Goal: Find specific page/section: Find specific page/section

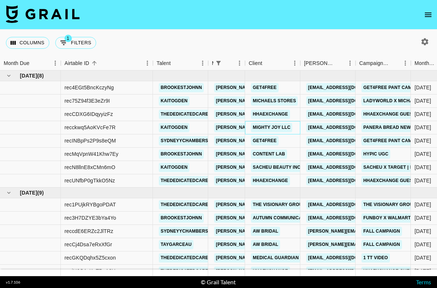
click at [276, 127] on link "Mighty Joy LLC" at bounding box center [271, 127] width 41 height 9
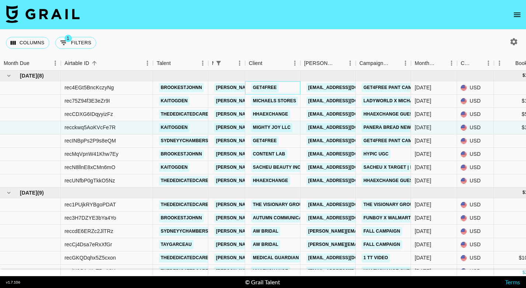
click at [267, 86] on link "Get4free" at bounding box center [265, 87] width 28 height 9
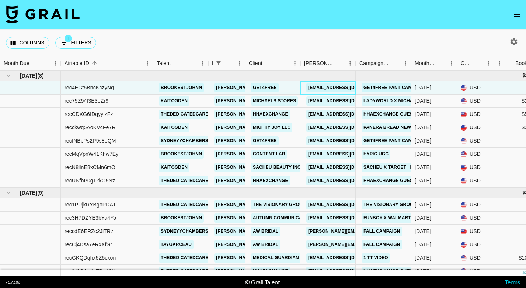
click at [333, 88] on link "hava@g4free.com" at bounding box center [347, 87] width 83 height 9
click at [262, 87] on link "Get4free" at bounding box center [265, 87] width 28 height 9
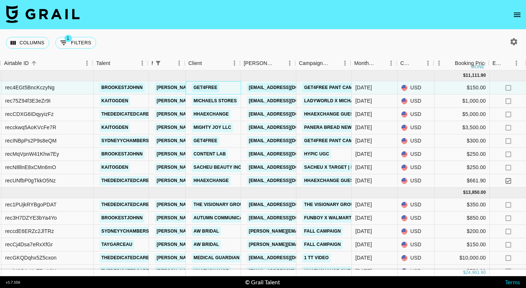
scroll to position [0, 56]
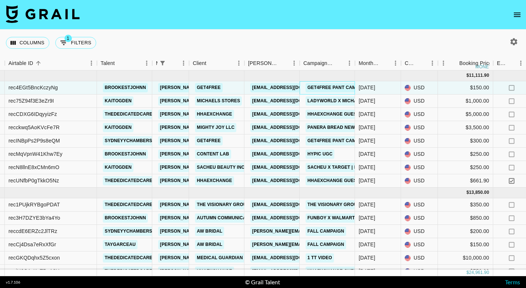
click at [327, 87] on link "Get4Free Pant Campaign" at bounding box center [339, 87] width 66 height 9
click at [319, 88] on link "Get4Free Pant Campaign" at bounding box center [339, 87] width 66 height 9
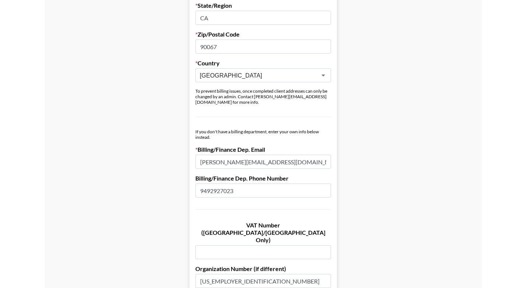
scroll to position [311, 0]
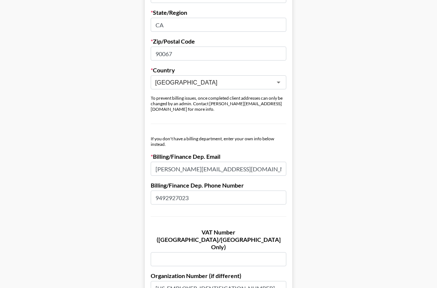
drag, startPoint x: 223, startPoint y: 161, endPoint x: 145, endPoint y: 161, distance: 78.5
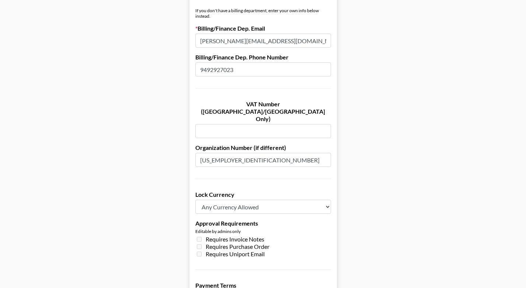
scroll to position [443, 0]
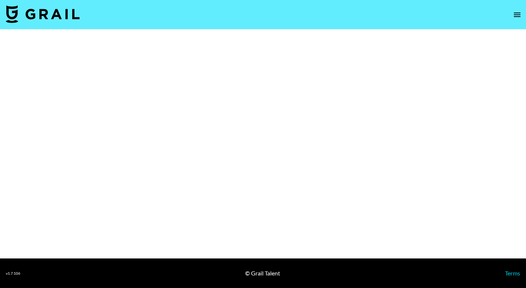
select select "Brand"
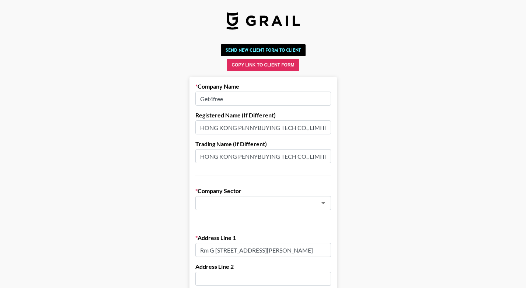
type input "Fashion & Apparel"
type input "[GEOGRAPHIC_DATA]"
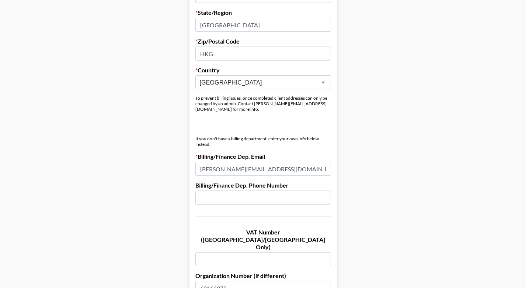
scroll to position [318, 0]
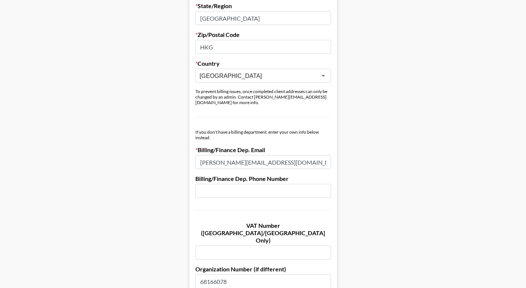
drag, startPoint x: 259, startPoint y: 154, endPoint x: 182, endPoint y: 157, distance: 76.7
